Goal: Task Accomplishment & Management: Manage account settings

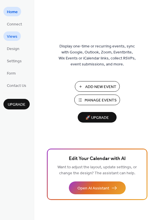
click at [14, 41] on ul "Home Connect Views Design Settings Form Contact Us" at bounding box center [16, 48] width 26 height 83
click at [14, 38] on span "Views" at bounding box center [12, 37] width 11 height 6
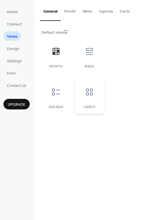
click at [93, 92] on icon at bounding box center [89, 91] width 9 height 9
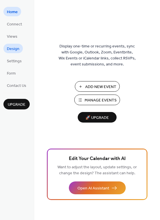
click at [16, 48] on span "Design" at bounding box center [13, 49] width 13 height 6
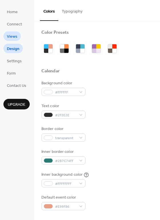
click at [18, 37] on link "Views" at bounding box center [11, 35] width 17 height 9
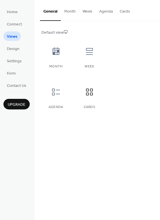
click at [124, 13] on button "Cards" at bounding box center [124, 10] width 17 height 20
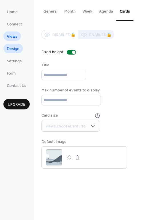
click at [15, 51] on span "Design" at bounding box center [13, 49] width 13 height 6
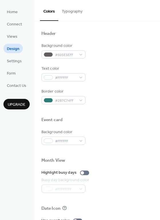
scroll to position [130, 0]
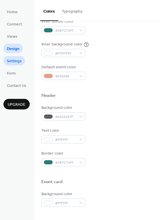
click at [10, 58] on span "Settings" at bounding box center [14, 61] width 15 height 6
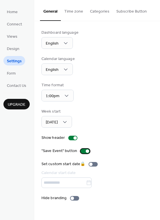
click at [89, 151] on label ""Save Event" button" at bounding box center [66, 151] width 51 height 6
click at [14, 71] on span "Form" at bounding box center [11, 74] width 9 height 6
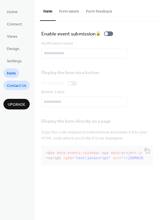
click at [17, 85] on span "Contact Us" at bounding box center [16, 86] width 19 height 6
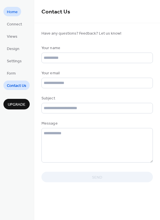
click at [17, 14] on span "Home" at bounding box center [12, 12] width 11 height 6
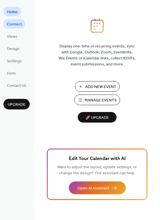
click at [16, 22] on span "Connect" at bounding box center [14, 24] width 15 height 6
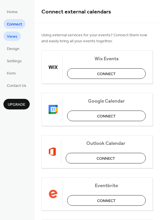
click at [14, 34] on span "Views" at bounding box center [12, 37] width 11 height 6
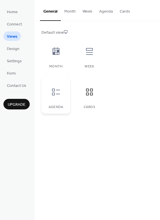
click at [54, 88] on icon at bounding box center [55, 91] width 9 height 9
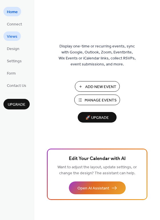
click at [13, 35] on span "Views" at bounding box center [12, 37] width 11 height 6
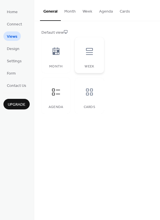
click at [87, 59] on div at bounding box center [89, 51] width 17 height 17
click at [55, 50] on icon at bounding box center [56, 50] width 7 height 7
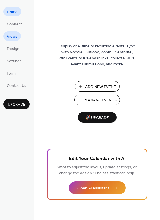
click at [14, 37] on span "Views" at bounding box center [12, 37] width 11 height 6
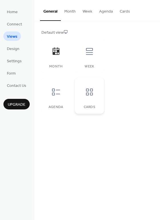
click at [89, 92] on icon at bounding box center [89, 91] width 9 height 9
click at [16, 26] on span "Connect" at bounding box center [14, 24] width 15 height 6
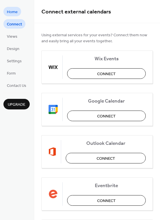
click at [16, 13] on span "Home" at bounding box center [12, 12] width 11 height 6
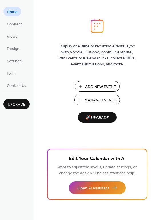
click at [102, 99] on span "Manage Events" at bounding box center [101, 100] width 32 height 6
click at [19, 19] on link "Connect" at bounding box center [14, 23] width 22 height 9
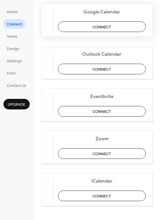
scroll to position [92, 0]
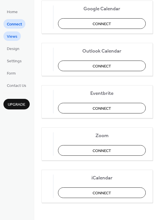
click at [14, 40] on span "Views" at bounding box center [12, 37] width 11 height 6
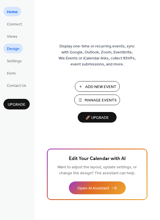
click at [16, 48] on span "Design" at bounding box center [13, 49] width 13 height 6
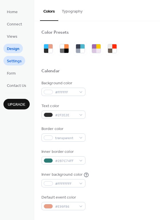
click at [13, 59] on span "Settings" at bounding box center [14, 61] width 15 height 6
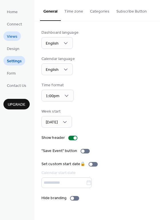
click at [16, 38] on span "Views" at bounding box center [12, 37] width 11 height 6
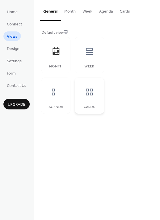
click at [91, 101] on div "Cards" at bounding box center [89, 96] width 29 height 36
click at [119, 10] on button "Cards" at bounding box center [124, 10] width 17 height 20
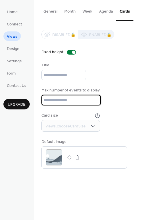
click at [94, 98] on input "**" at bounding box center [70, 100] width 59 height 11
click at [93, 103] on input "**" at bounding box center [70, 100] width 59 height 11
click at [94, 102] on input "**" at bounding box center [70, 100] width 59 height 11
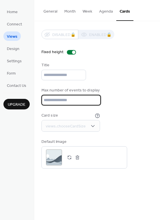
click at [94, 102] on input "**" at bounding box center [70, 100] width 59 height 11
type input "**"
click at [94, 102] on input "**" at bounding box center [70, 100] width 59 height 11
click at [111, 99] on div "Max number of events to display **" at bounding box center [96, 96] width 111 height 18
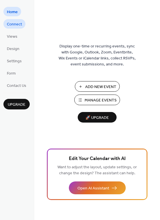
click at [12, 25] on span "Connect" at bounding box center [14, 24] width 15 height 6
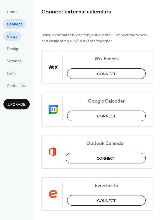
click at [11, 35] on span "Views" at bounding box center [12, 37] width 11 height 6
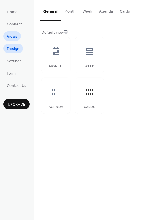
click at [13, 46] on span "Design" at bounding box center [13, 49] width 13 height 6
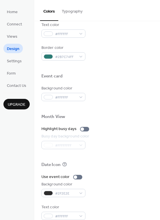
scroll to position [245, 0]
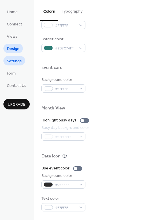
click at [18, 60] on span "Settings" at bounding box center [14, 61] width 15 height 6
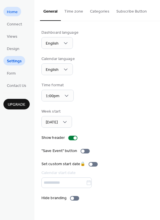
click at [14, 16] on link "Home" at bounding box center [12, 11] width 18 height 9
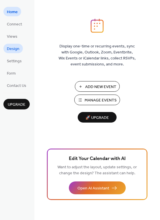
click at [19, 52] on span "Design" at bounding box center [13, 49] width 13 height 6
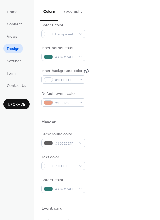
scroll to position [114, 0]
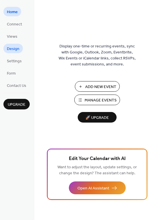
click at [15, 44] on link "Design" at bounding box center [12, 48] width 19 height 9
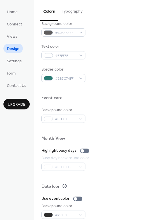
scroll to position [245, 0]
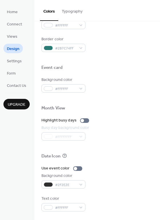
click at [71, 8] on button "Typography" at bounding box center [72, 10] width 28 height 20
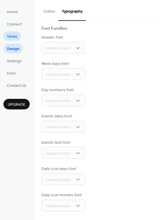
click at [17, 37] on span "Views" at bounding box center [12, 37] width 11 height 6
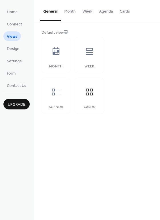
click at [120, 12] on button "Cards" at bounding box center [124, 10] width 17 height 20
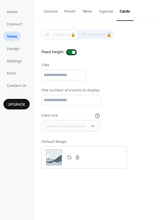
click at [72, 51] on div at bounding box center [73, 52] width 3 height 3
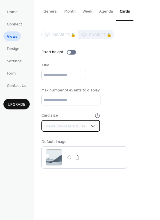
click at [85, 127] on div "views.chooseCardSize" at bounding box center [70, 126] width 59 height 12
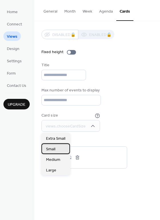
click at [59, 149] on div "Small" at bounding box center [55, 148] width 29 height 11
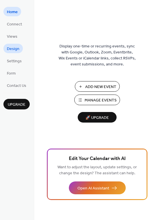
click at [17, 50] on span "Design" at bounding box center [13, 49] width 13 height 6
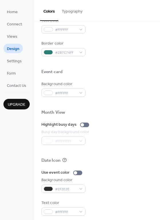
scroll to position [245, 0]
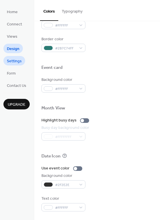
click at [16, 59] on span "Settings" at bounding box center [14, 61] width 15 height 6
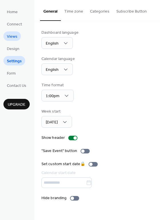
click at [17, 40] on link "Views" at bounding box center [11, 35] width 17 height 9
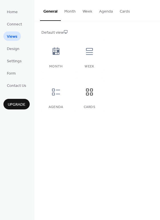
click at [120, 10] on button "Cards" at bounding box center [124, 10] width 17 height 20
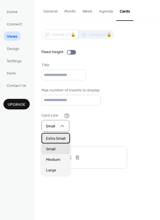
click at [57, 140] on span "Extra Small" at bounding box center [55, 139] width 19 height 6
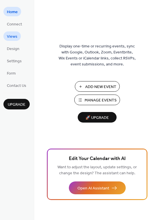
click at [13, 38] on span "Views" at bounding box center [12, 37] width 11 height 6
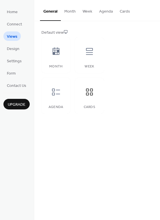
click at [122, 10] on button "Cards" at bounding box center [124, 10] width 17 height 20
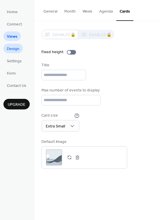
click at [17, 49] on span "Design" at bounding box center [13, 49] width 13 height 6
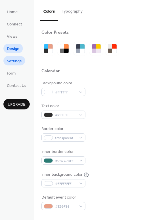
click at [17, 62] on span "Settings" at bounding box center [14, 61] width 15 height 6
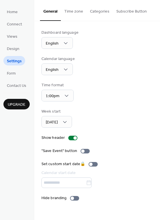
click at [101, 11] on button "Categories" at bounding box center [100, 10] width 26 height 20
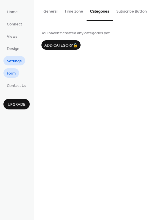
click at [15, 74] on span "Form" at bounding box center [11, 74] width 9 height 6
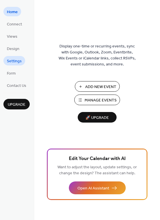
click at [12, 64] on span "Settings" at bounding box center [14, 61] width 15 height 6
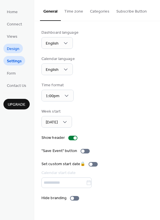
click at [12, 49] on span "Design" at bounding box center [13, 49] width 13 height 6
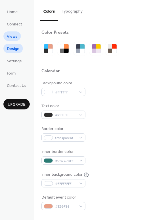
click at [13, 39] on span "Views" at bounding box center [12, 37] width 11 height 6
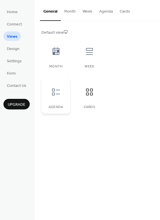
click at [57, 90] on icon at bounding box center [56, 92] width 8 height 7
